Goal: Task Accomplishment & Management: Use online tool/utility

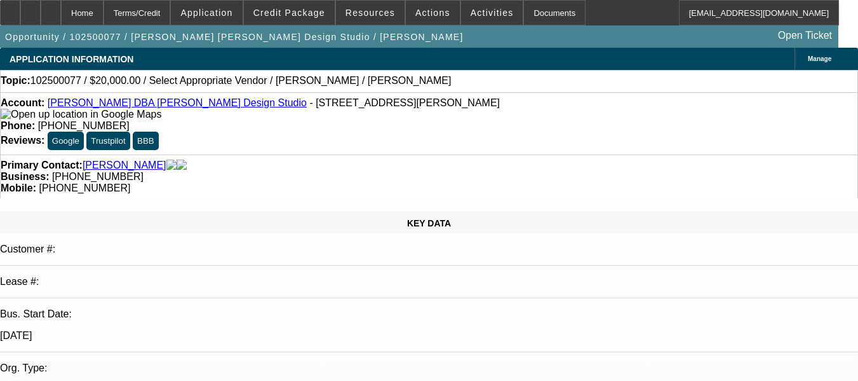
select select "0"
select select "2"
select select "0.1"
select select "4"
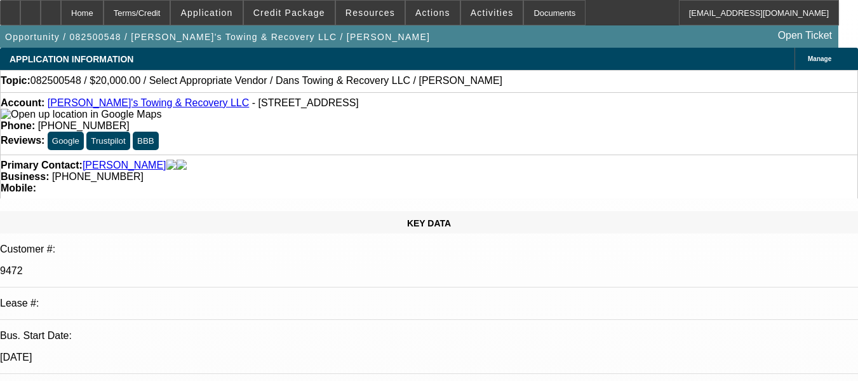
select select "0"
select select "2"
select select "0"
select select "6"
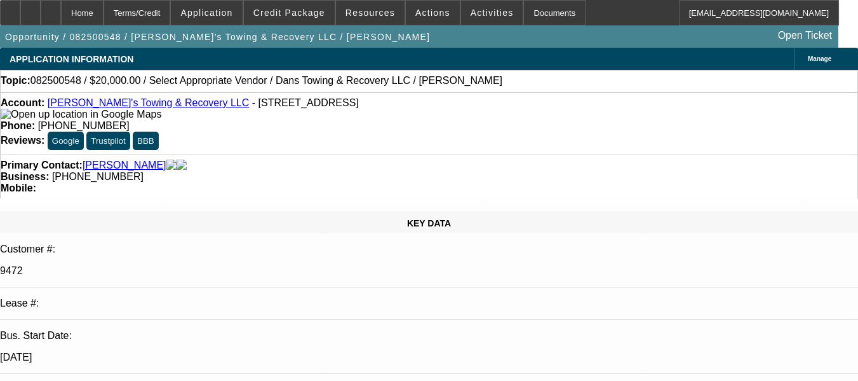
scroll to position [2271, 0]
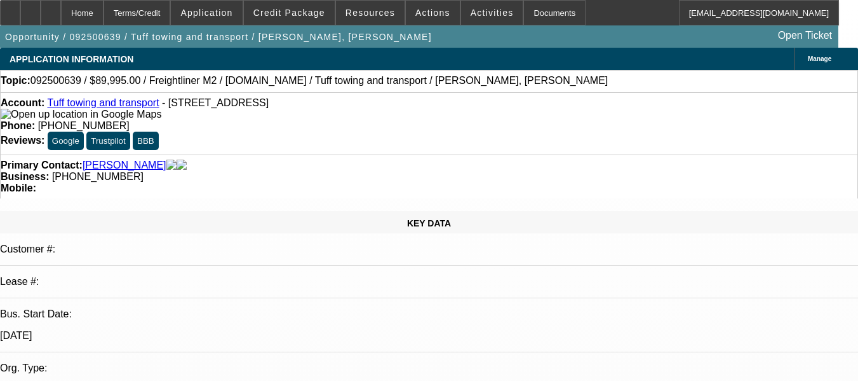
select select "0"
select select "2"
select select "0.1"
select select "4"
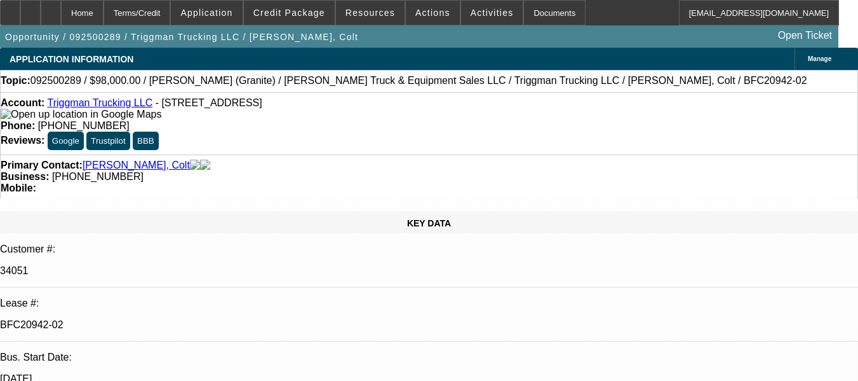
select select "0"
select select "2"
select select "0"
select select "6"
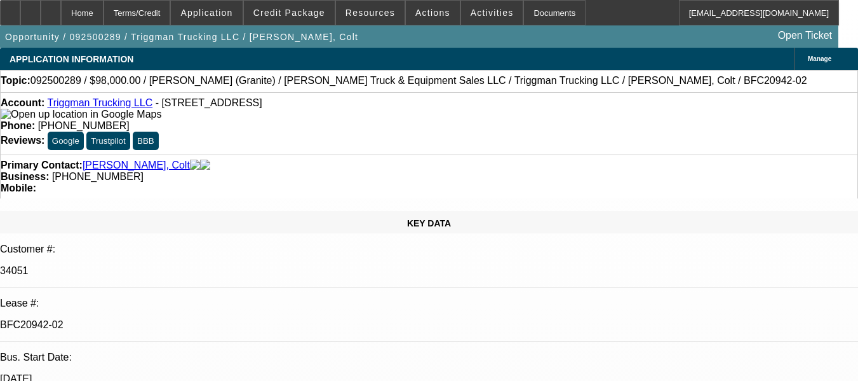
select select "0"
select select "2"
select select "0"
select select "6"
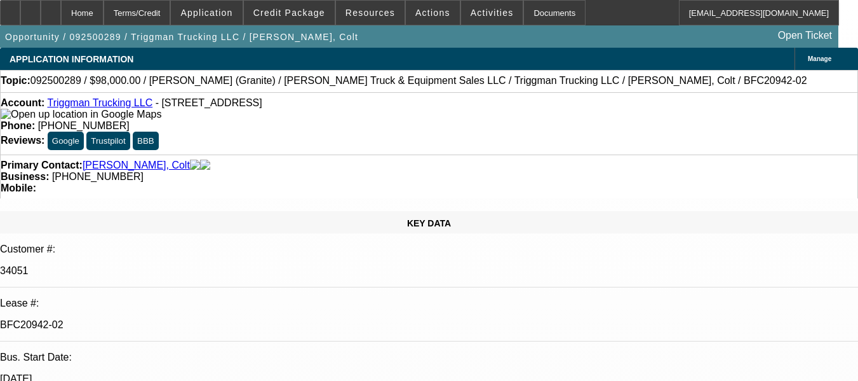
select select "0"
select select "2"
select select "0"
select select "6"
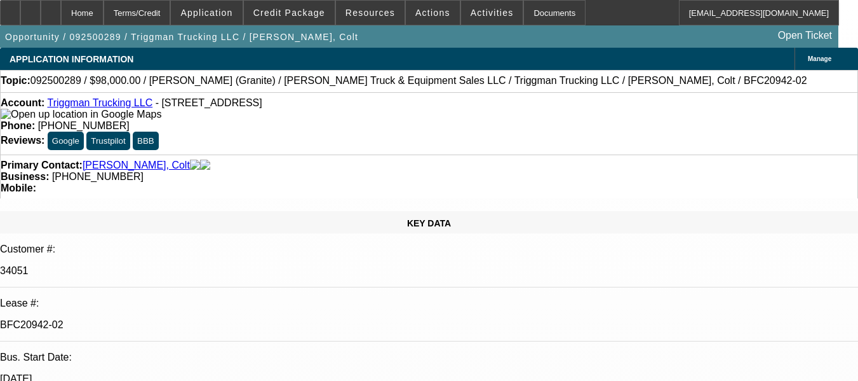
select select "0"
select select "2"
select select "0"
select select "6"
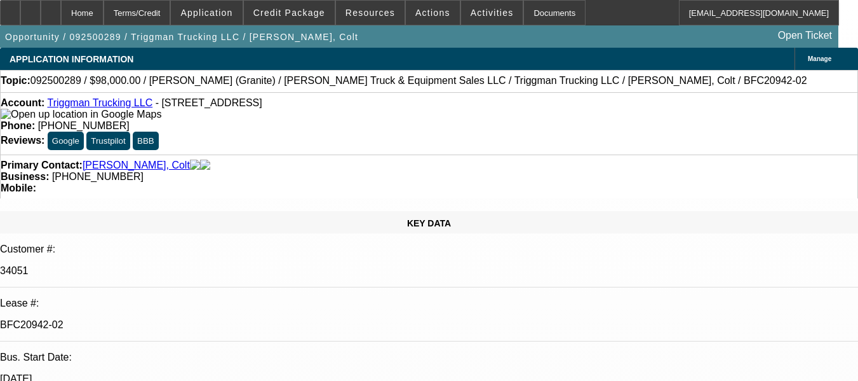
scroll to position [2583, 0]
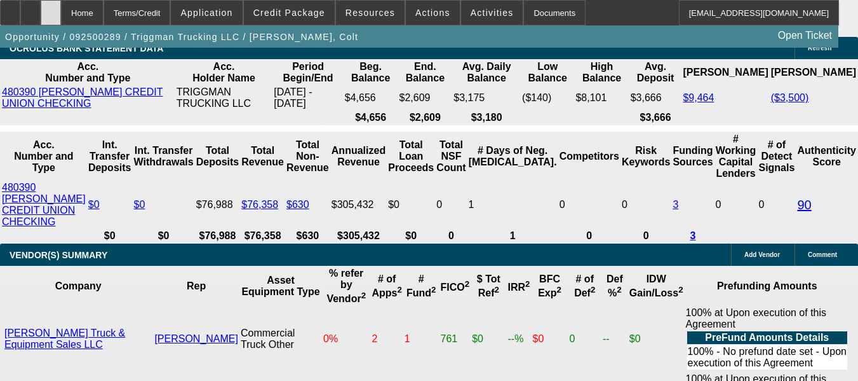
click at [51, 8] on icon at bounding box center [51, 8] width 0 height 0
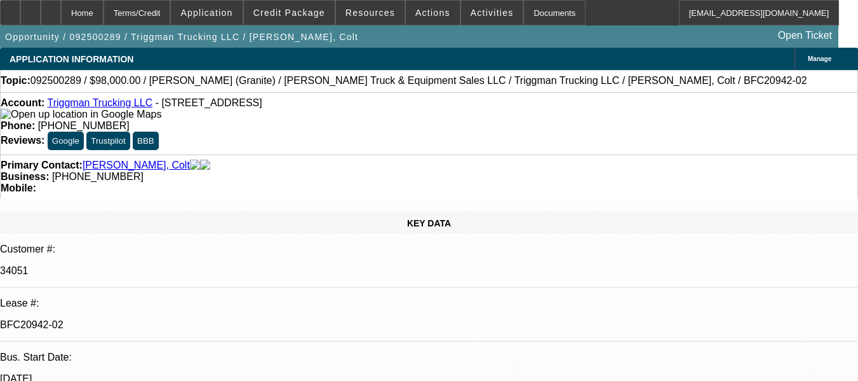
select select "0"
select select "2"
select select "0"
select select "6"
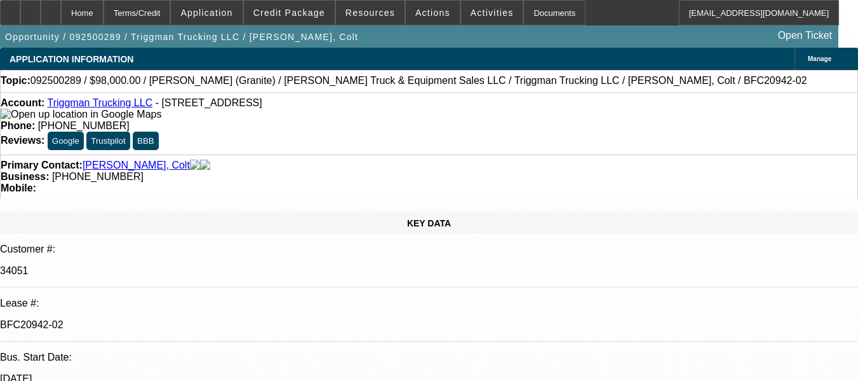
select select "0"
select select "2"
select select "0"
select select "6"
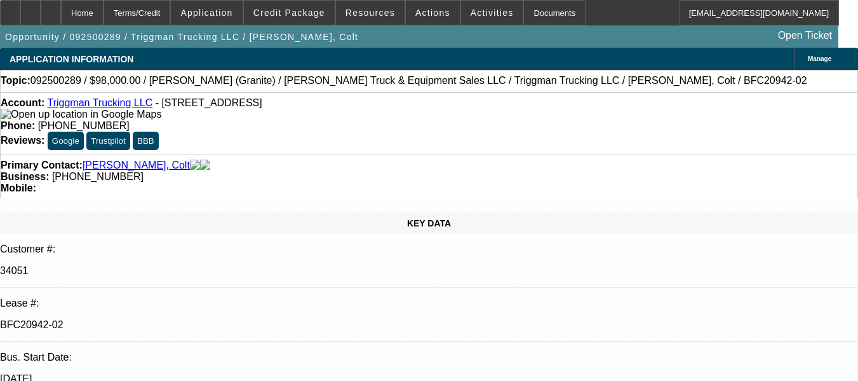
select select "0"
select select "2"
select select "0"
select select "6"
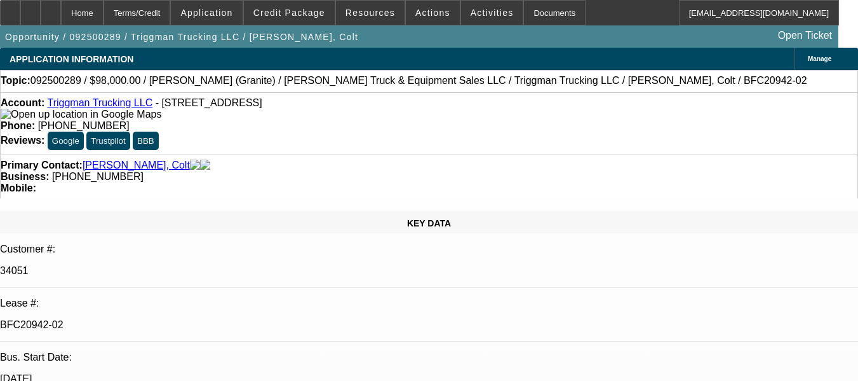
select select "0"
select select "2"
select select "0"
select select "6"
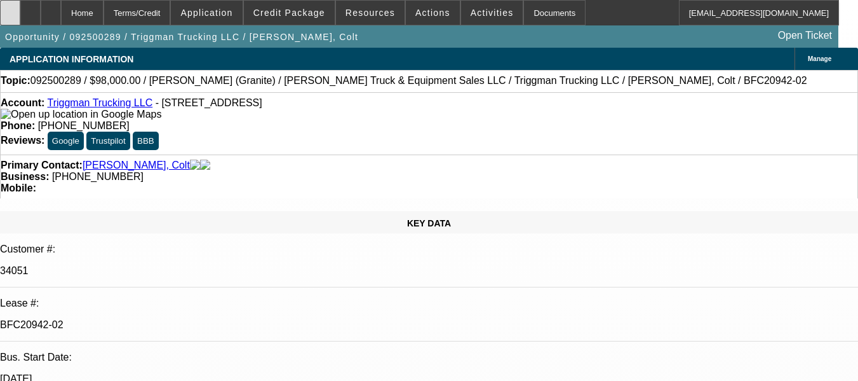
click at [20, 18] on div at bounding box center [10, 12] width 20 height 25
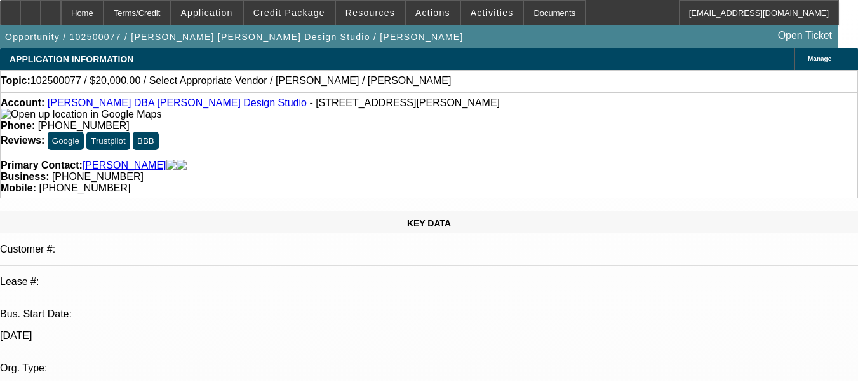
select select "0"
select select "2"
select select "0.1"
select select "4"
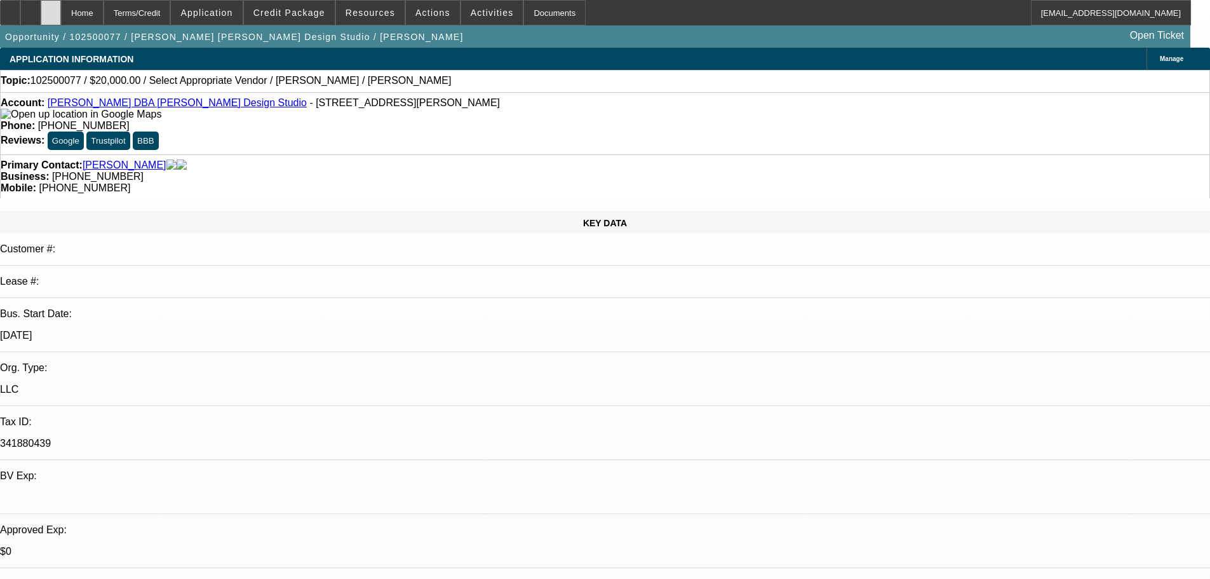
click at [61, 7] on div at bounding box center [51, 12] width 20 height 25
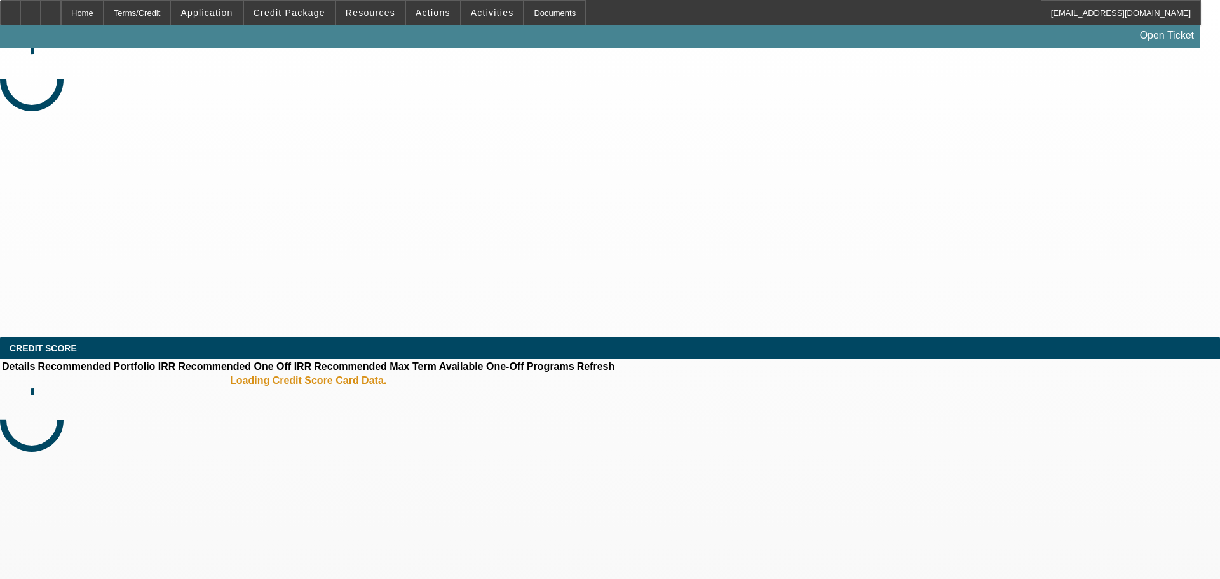
select select "0"
select select "2"
select select "0.1"
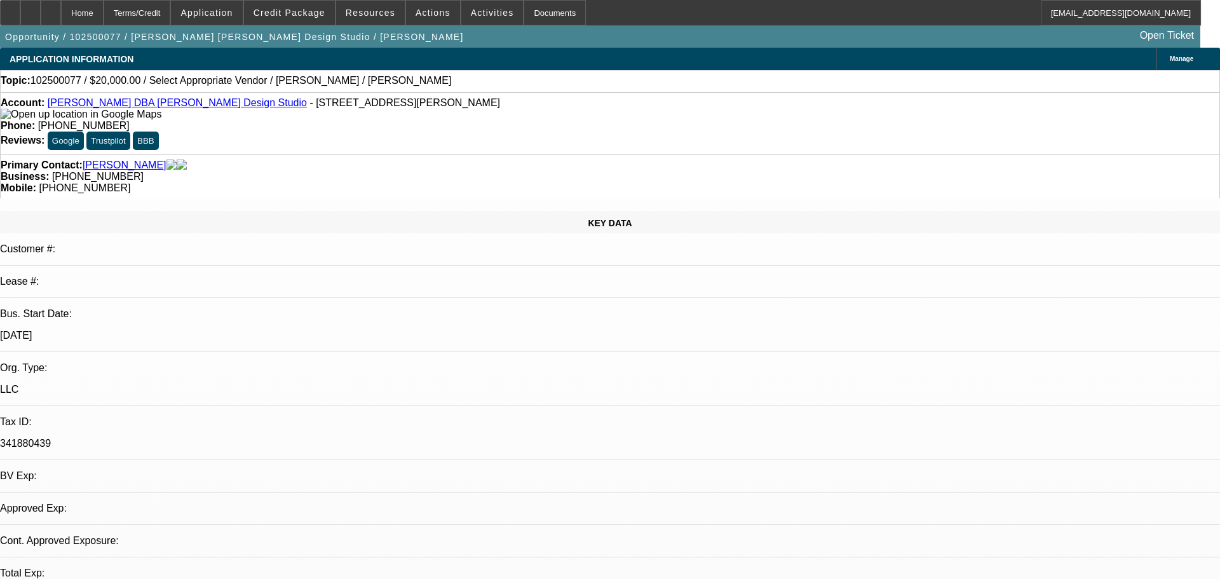
select select "1"
select select "2"
select select "4"
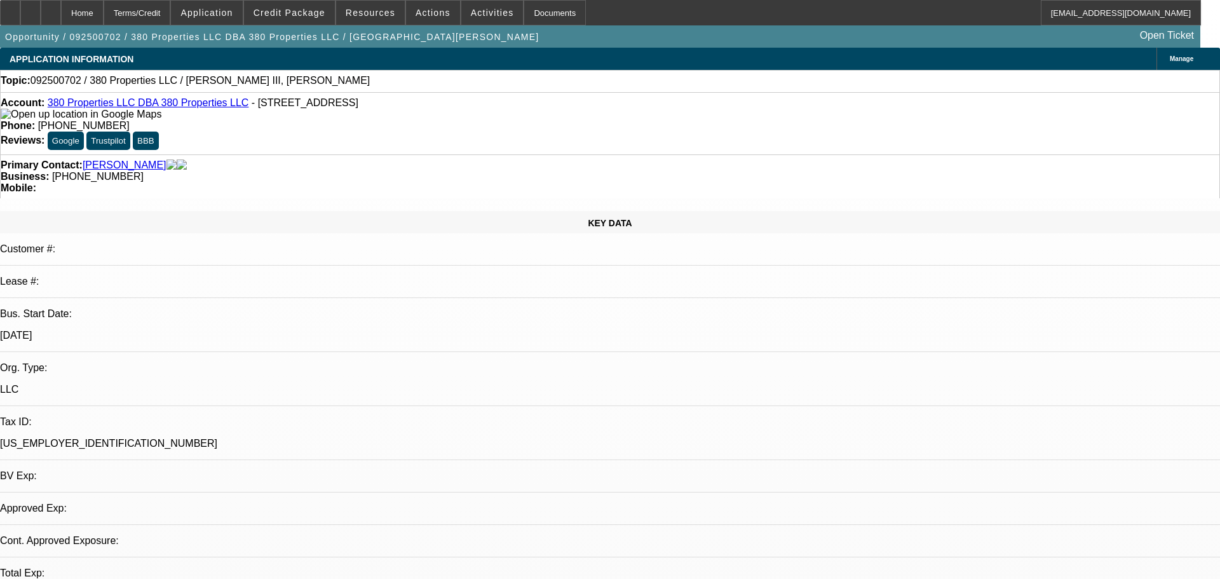
select select "0"
select select "2"
select select "0.1"
select select "4"
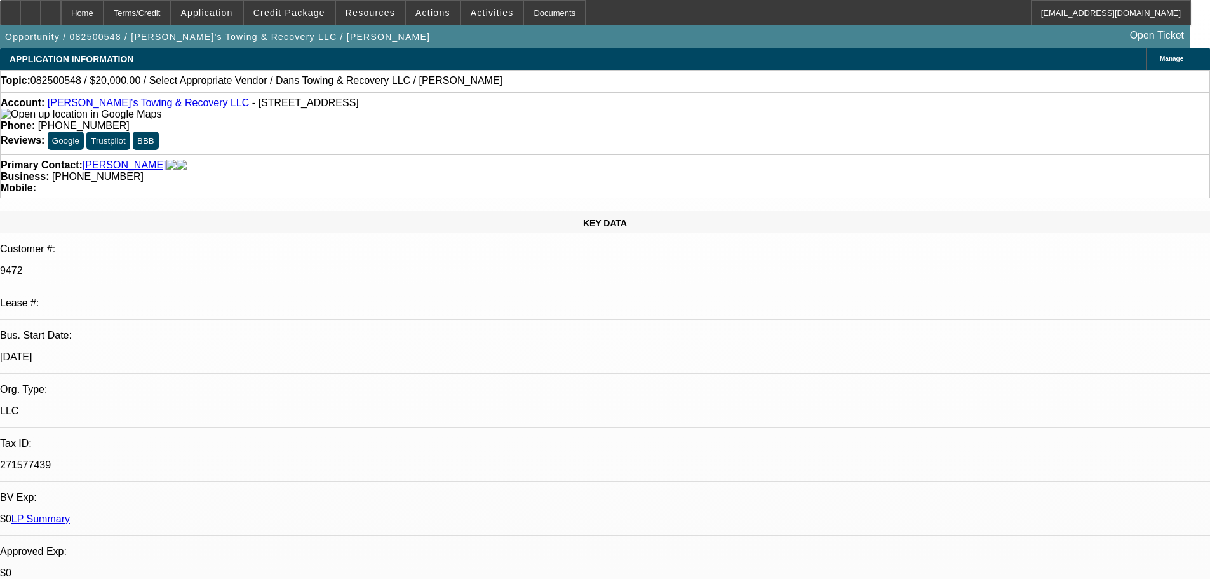
select select "0"
select select "2"
select select "0"
select select "6"
